Goal: Check status: Check status

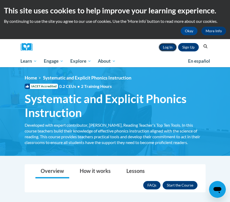
click at [172, 46] on link "Log In" at bounding box center [168, 47] width 18 height 8
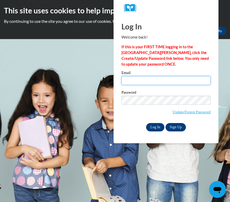
type input "Kmagwood@students.kennesaw.edu"
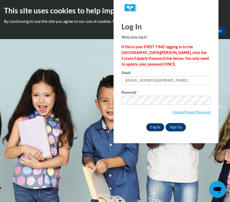
click at [154, 129] on input "Log In" at bounding box center [155, 127] width 18 height 8
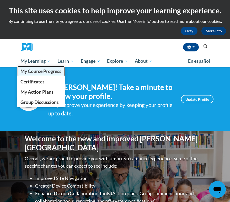
click at [45, 74] on link "My Course Progress" at bounding box center [41, 71] width 48 height 10
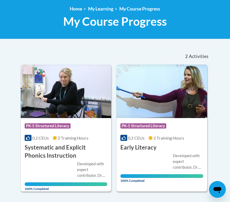
scroll to position [83, 0]
